Goal: Check status

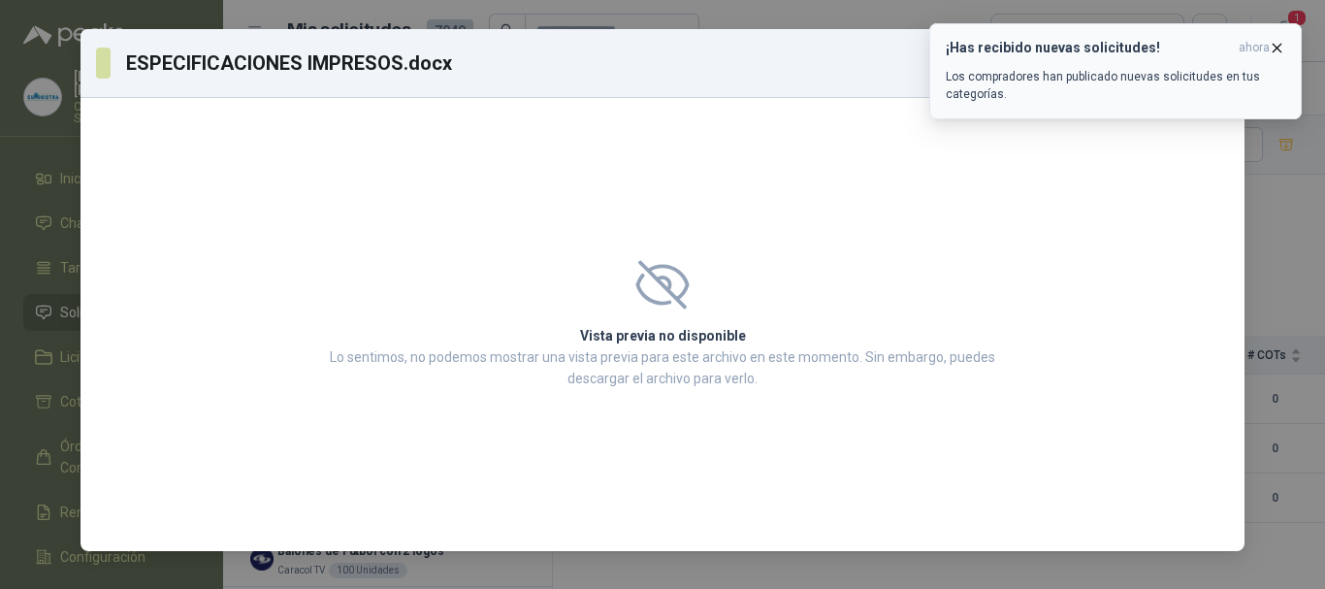
scroll to position [2037, 0]
click at [1285, 40] on icon "button" at bounding box center [1277, 48] width 16 height 16
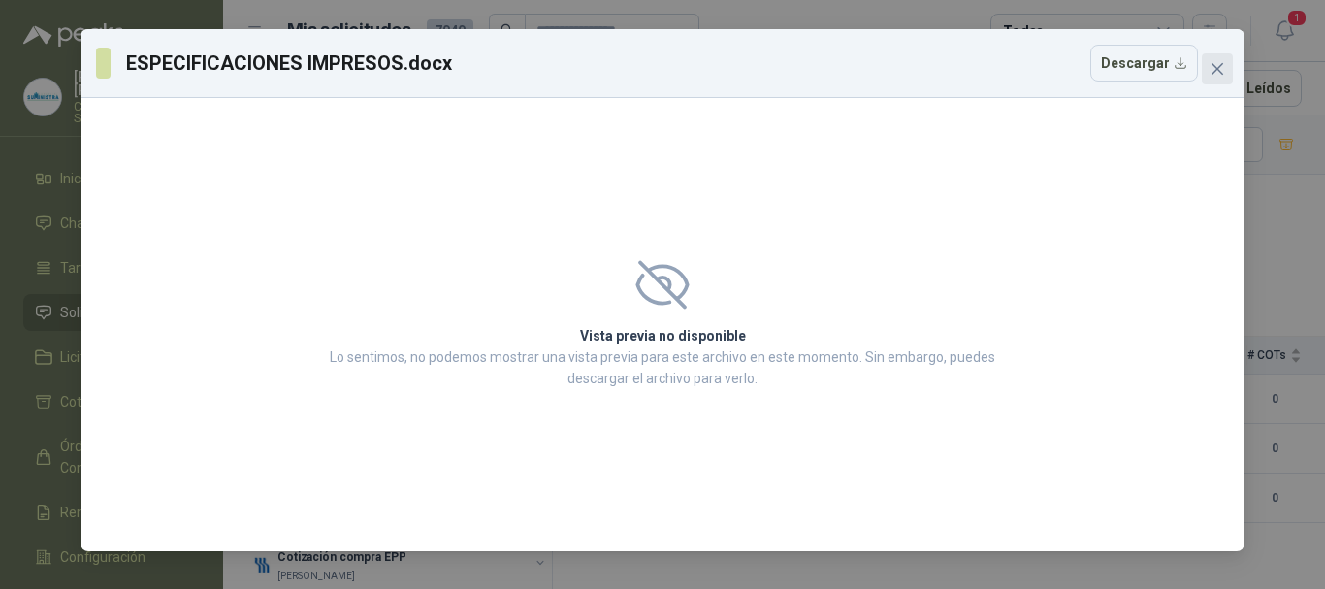
click at [1215, 64] on icon "close" at bounding box center [1218, 69] width 16 height 16
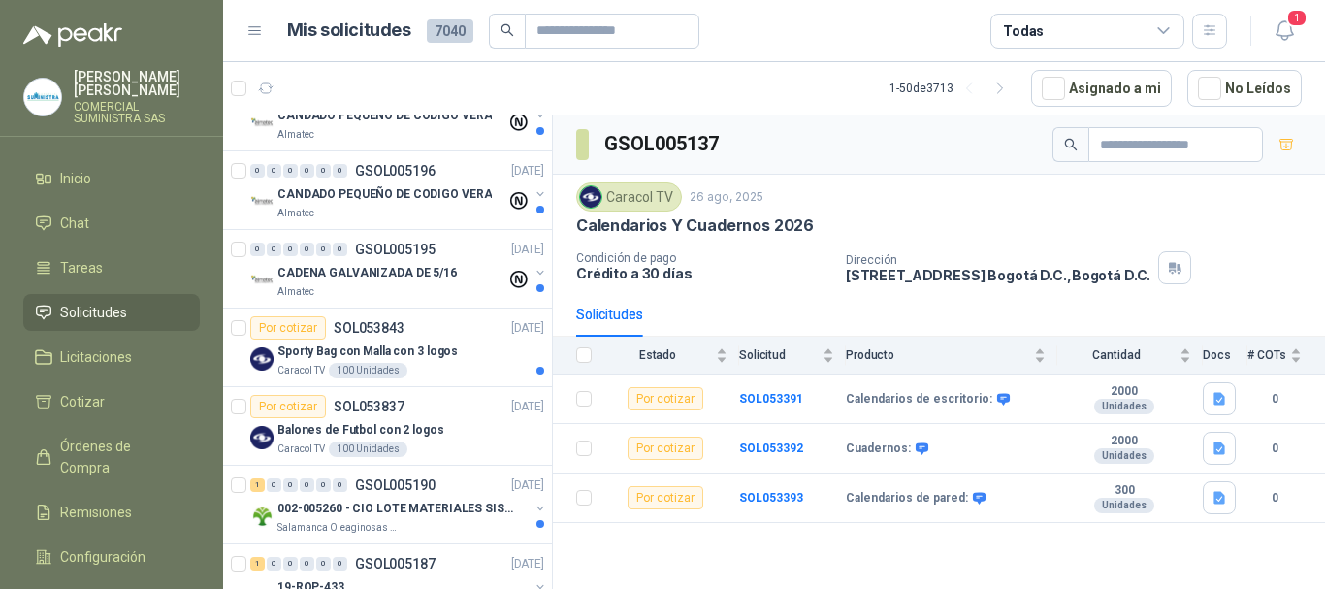
scroll to position [0, 0]
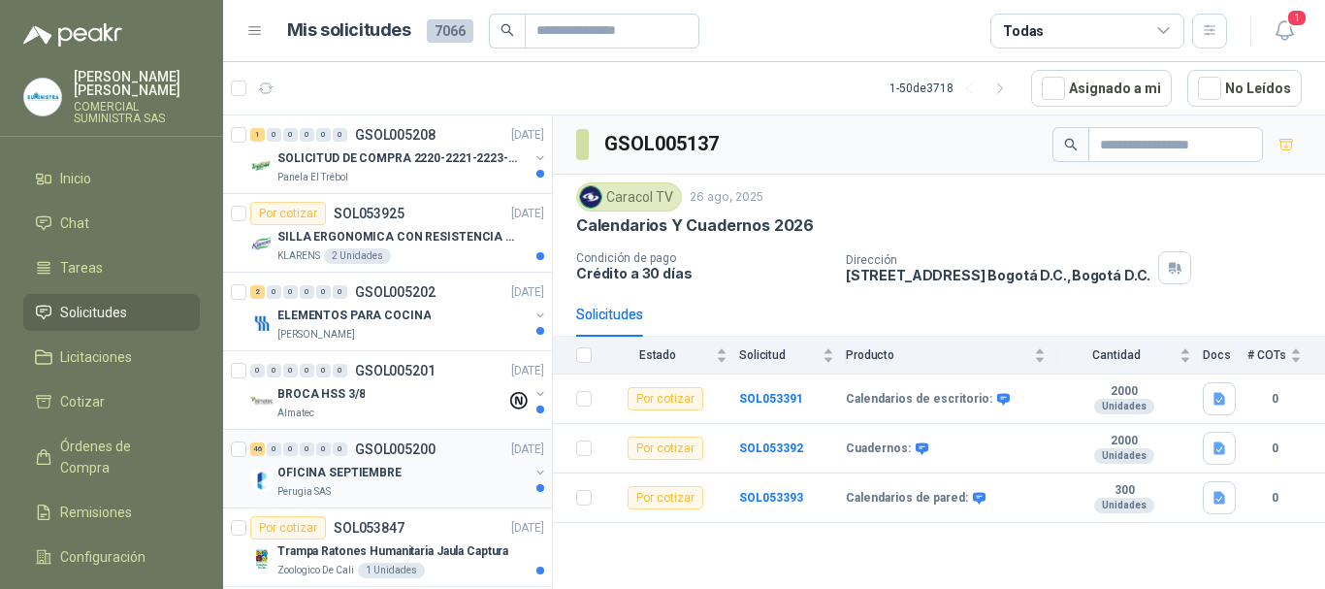
click at [423, 479] on div "OFICINA SEPTIEMBRE" at bounding box center [402, 472] width 251 height 23
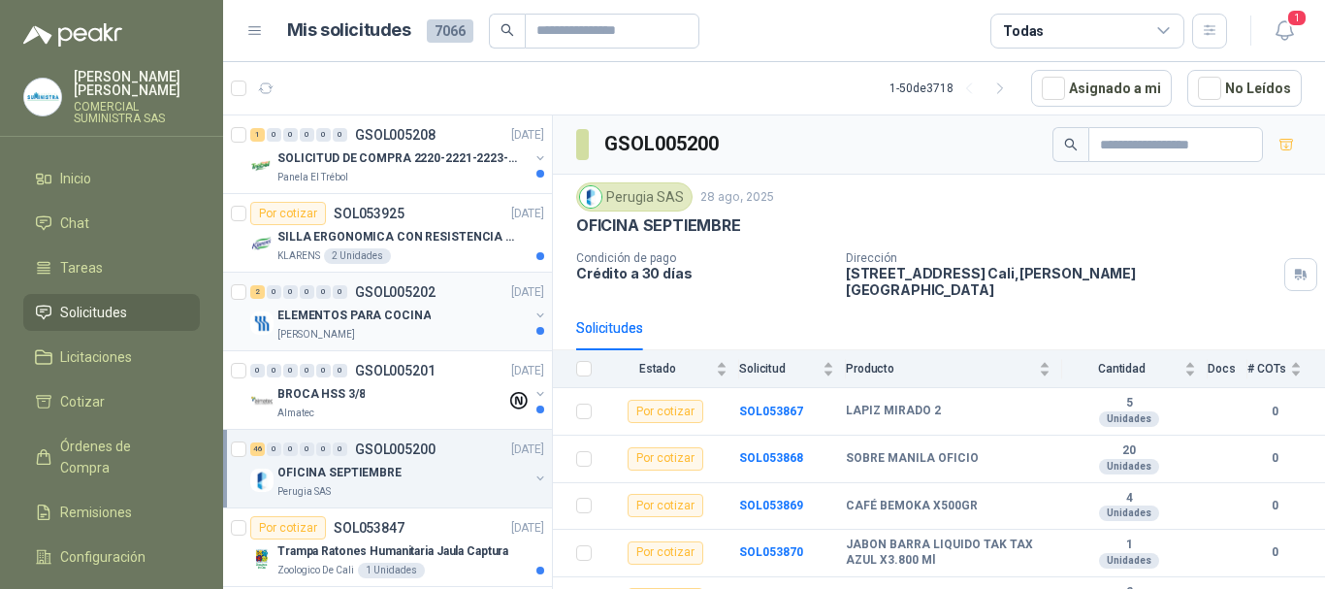
click at [435, 309] on div "ELEMENTOS PARA COCINA" at bounding box center [402, 315] width 251 height 23
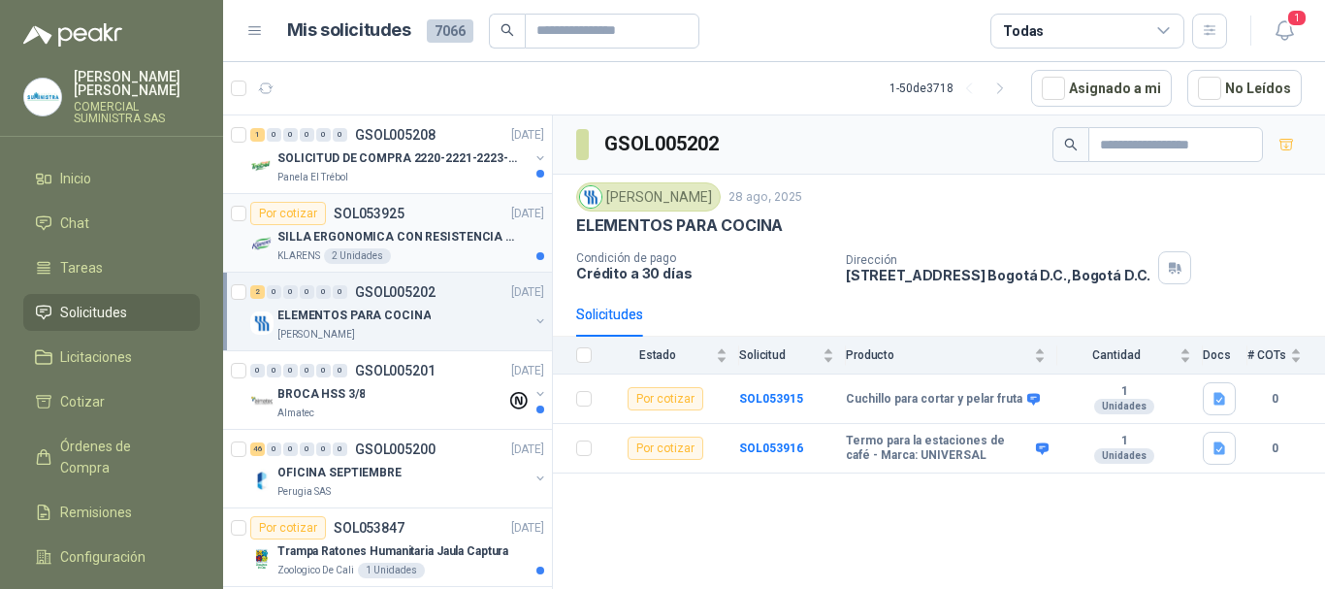
click at [439, 228] on p "SILLA ERGONOMICA CON RESISTENCIA A 150KG" at bounding box center [398, 237] width 242 height 18
